Goal: Task Accomplishment & Management: Complete application form

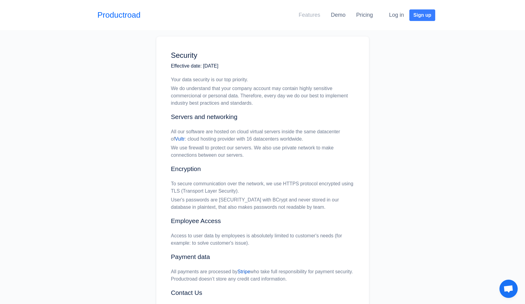
click at [310, 16] on link "Features" at bounding box center [310, 15] width 22 height 6
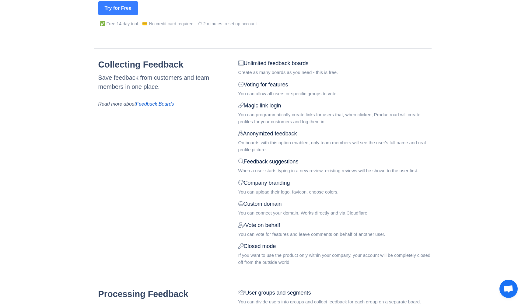
scroll to position [106, 0]
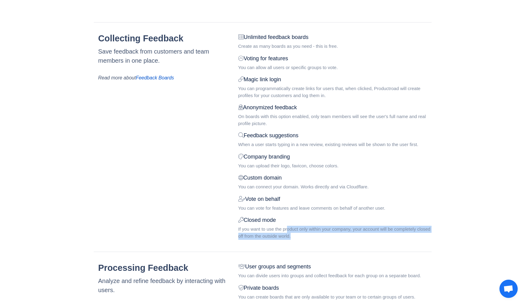
drag, startPoint x: 288, startPoint y: 228, endPoint x: 319, endPoint y: 234, distance: 31.1
click at [319, 234] on div "If you want to use the product only within your company, your account will be c…" at bounding box center [334, 233] width 193 height 14
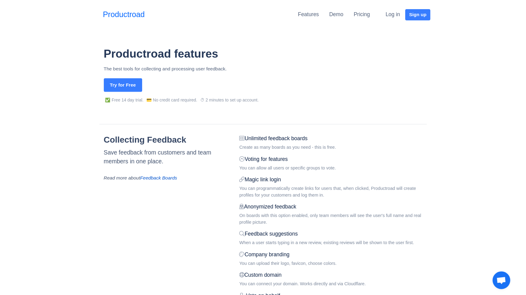
scroll to position [0, 0]
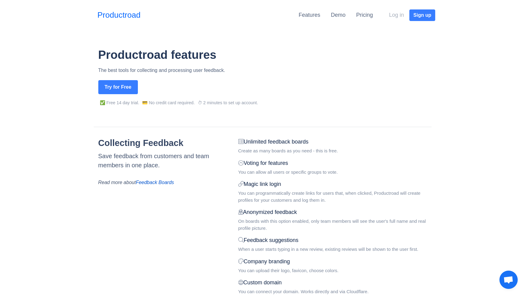
click at [398, 15] on button "Log in" at bounding box center [396, 15] width 23 height 12
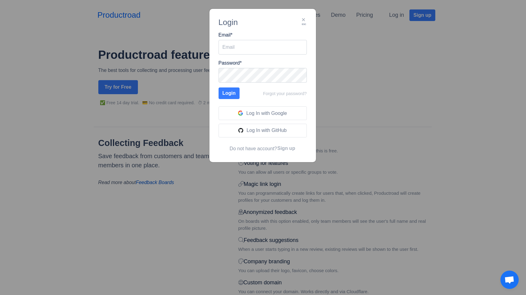
click at [288, 149] on button "Sign up" at bounding box center [286, 148] width 19 height 8
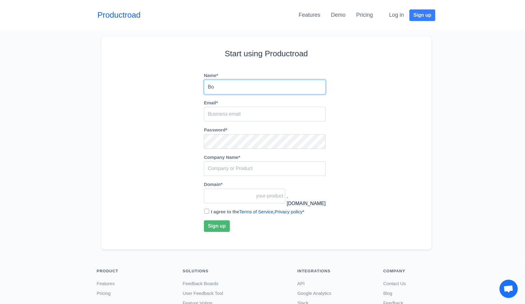
type input "Bo"
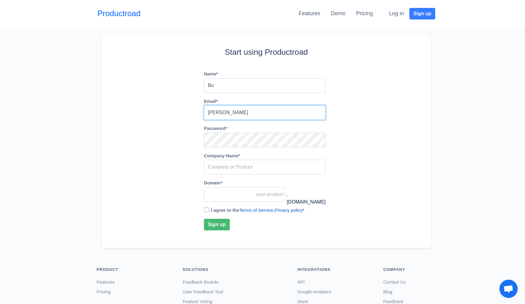
click at [227, 111] on input "OHara" at bounding box center [265, 112] width 122 height 15
click at [227, 111] on input "OHara" at bounding box center [265, 113] width 122 height 15
type input "beau@fieldworkhq.com"
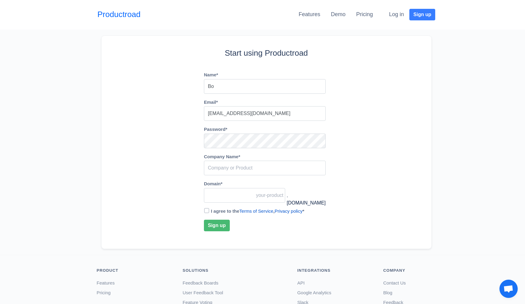
click at [377, 177] on div "Name * Bo Email * beau@fieldworkhq.com Password * Company Name * Domain * .prod…" at bounding box center [266, 155] width 315 height 181
type input "F"
type input "f"
type input "Fi"
type input "fi"
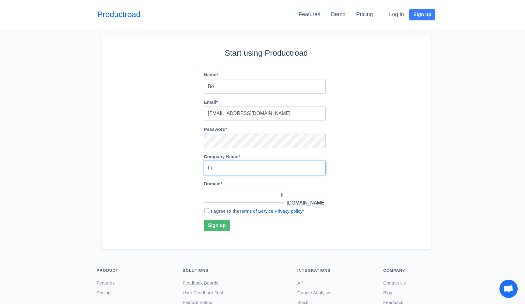
type input "Fie"
type input "fie"
type input "Fiel"
type input "fiel"
type input "Field"
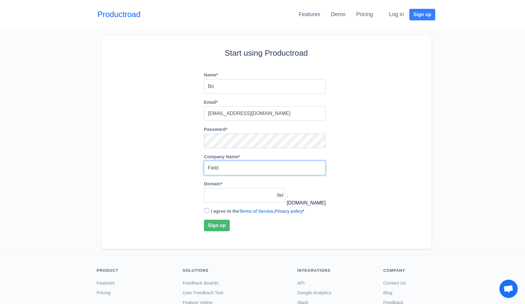
type input "field"
type input "Fieldwo"
type input "fieldwo"
type input "Fieldwor"
type input "fieldwor"
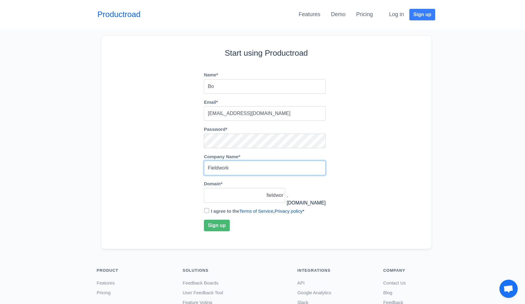
type input "Fieldworkh"
type input "fieldworkh"
type input "Fieldwork"
type input "fieldwork"
type input "Fieldwork"
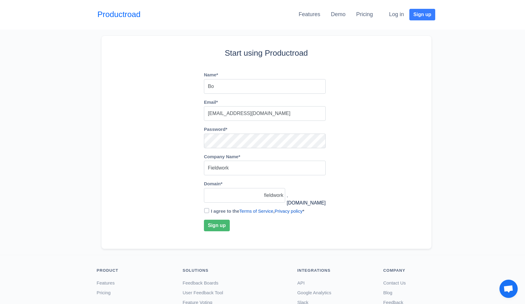
click at [221, 211] on label "I agree to the Terms of Service , Privacy policy *" at bounding box center [257, 211] width 93 height 5
click at [209, 211] on input "I agree to the Terms of Service , Privacy policy *" at bounding box center [206, 210] width 5 height 5
checkbox input "true"
click at [220, 223] on button "Sign up" at bounding box center [217, 226] width 26 height 12
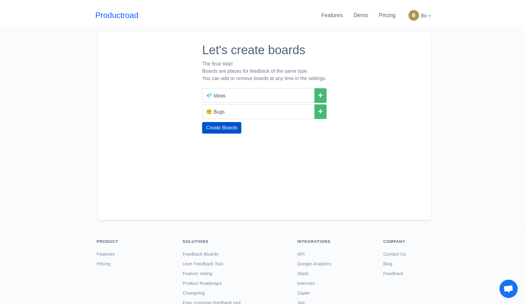
click at [226, 128] on button "Create Boards" at bounding box center [221, 128] width 39 height 12
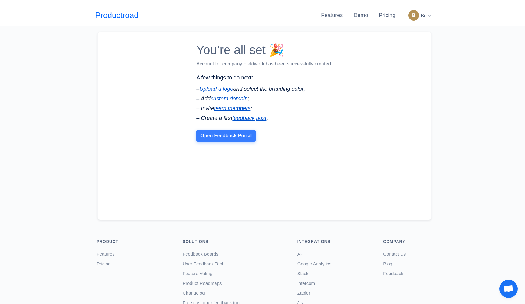
click at [235, 136] on link "Open Feedback Portal" at bounding box center [225, 136] width 59 height 12
